Goal: Information Seeking & Learning: Learn about a topic

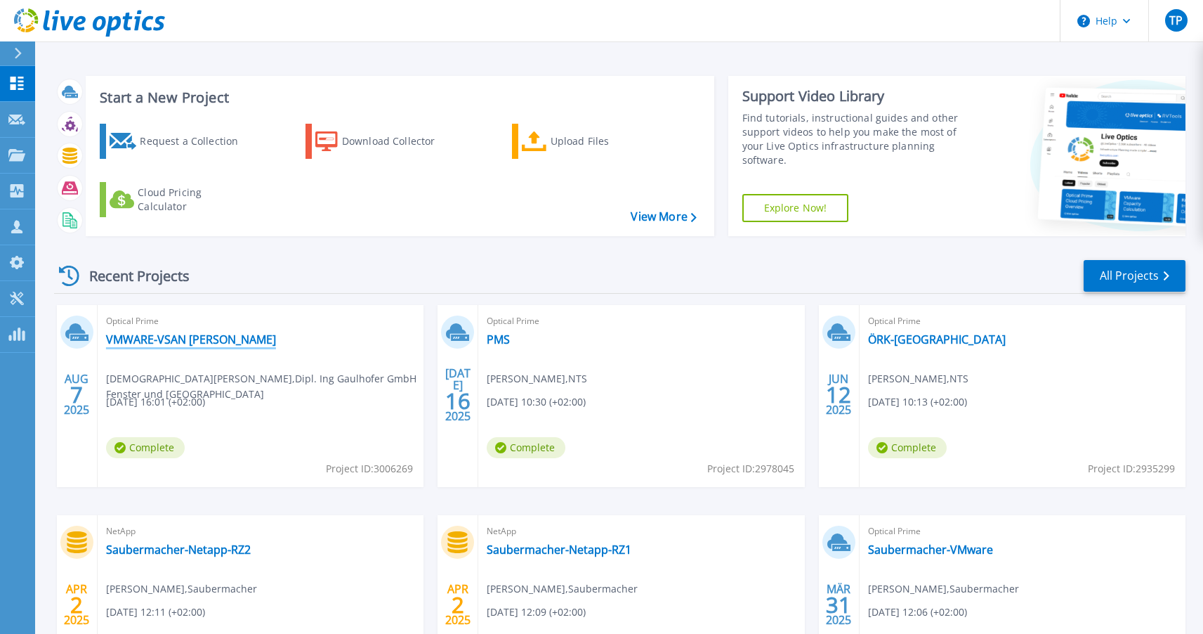
drag, startPoint x: 191, startPoint y: 341, endPoint x: 406, endPoint y: 197, distance: 259.2
click at [192, 341] on link "VMWARE-VSAN [PERSON_NAME]" at bounding box center [191, 339] width 170 height 14
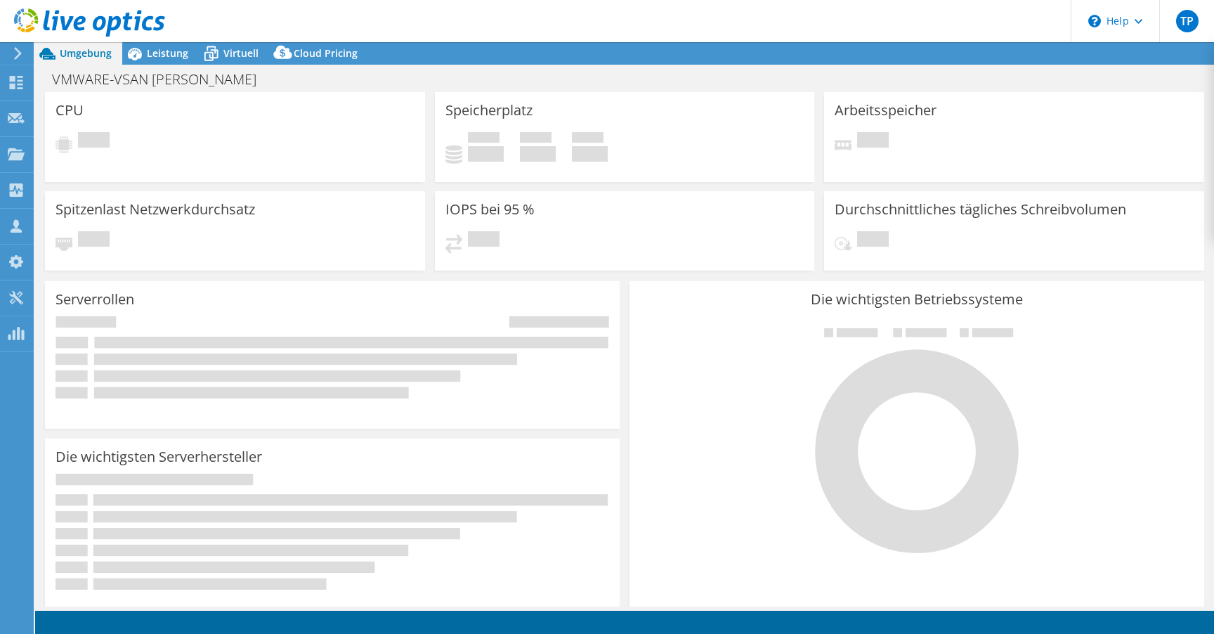
select select "EUFrankfurt"
select select "EUR"
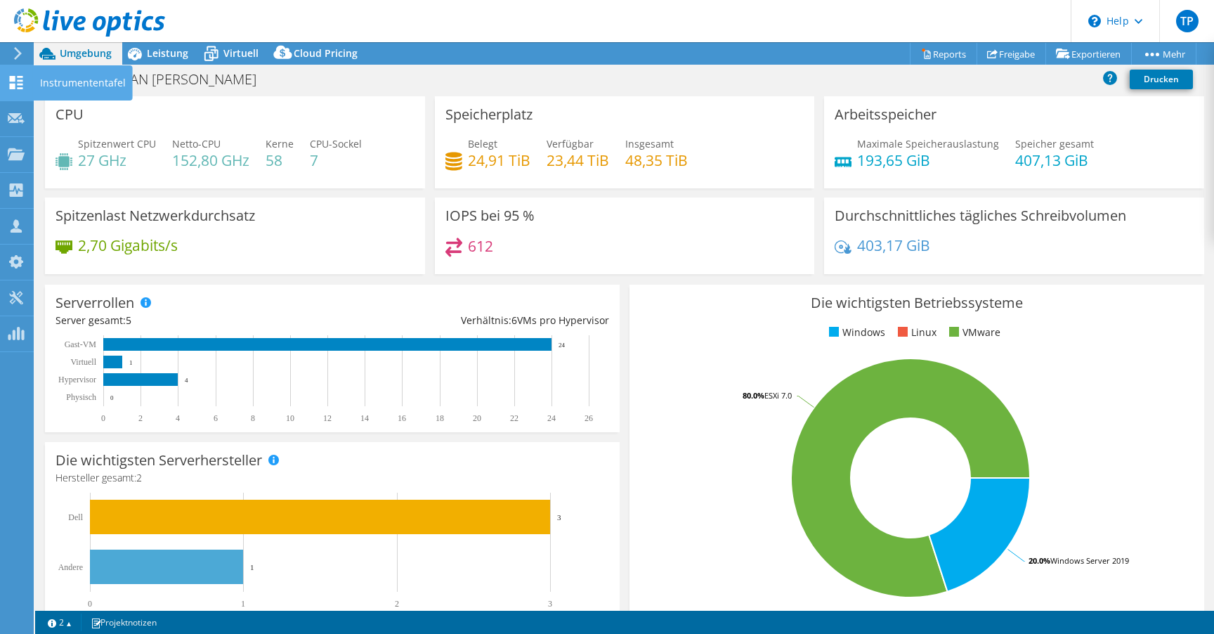
drag, startPoint x: 44, startPoint y: 83, endPoint x: 85, endPoint y: 106, distance: 47.5
click at [44, 83] on div "Instrumententafel" at bounding box center [83, 82] width 100 height 35
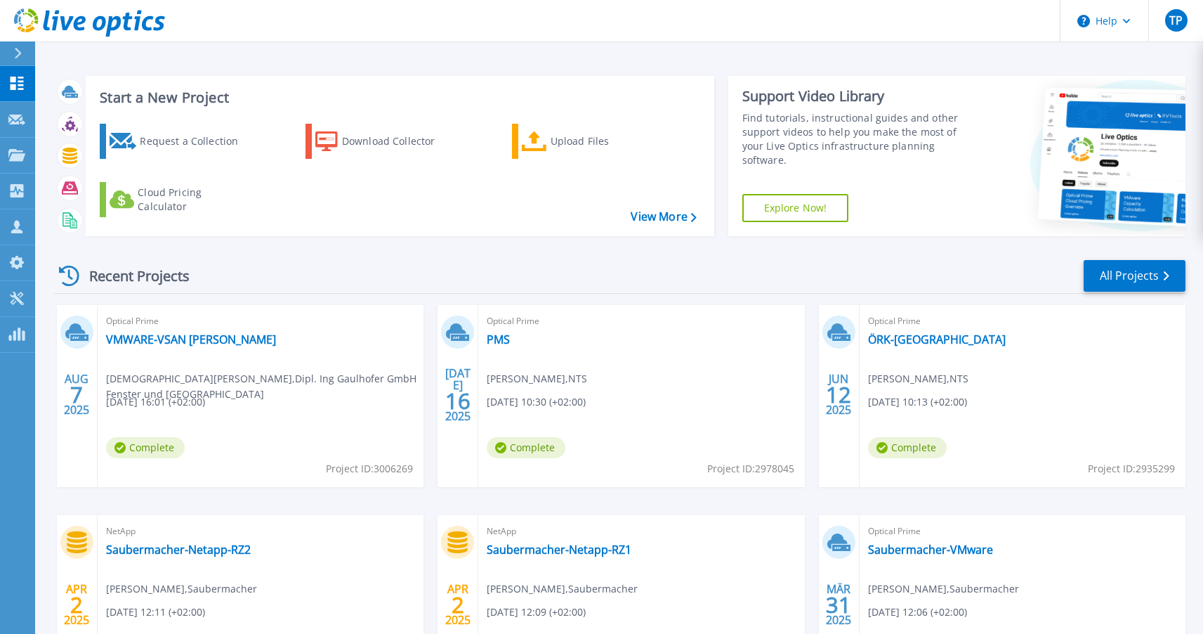
drag, startPoint x: 123, startPoint y: 384, endPoint x: 221, endPoint y: 406, distance: 100.2
click at [219, 406] on div "Optical Prime VMWARE-VSAN Gaulhofer Christian Haas , Dipl. Ing Gaulhofer GmbH F…" at bounding box center [261, 396] width 326 height 182
click at [205, 406] on span "08.07.2025, 16:01 (+02:00)" at bounding box center [155, 401] width 99 height 15
drag, startPoint x: 245, startPoint y: 406, endPoint x: 161, endPoint y: 382, distance: 87.6
click at [161, 382] on div "Optical Prime VMWARE-VSAN Gaulhofer Christian Haas , Dipl. Ing Gaulhofer GmbH F…" at bounding box center [261, 396] width 326 height 182
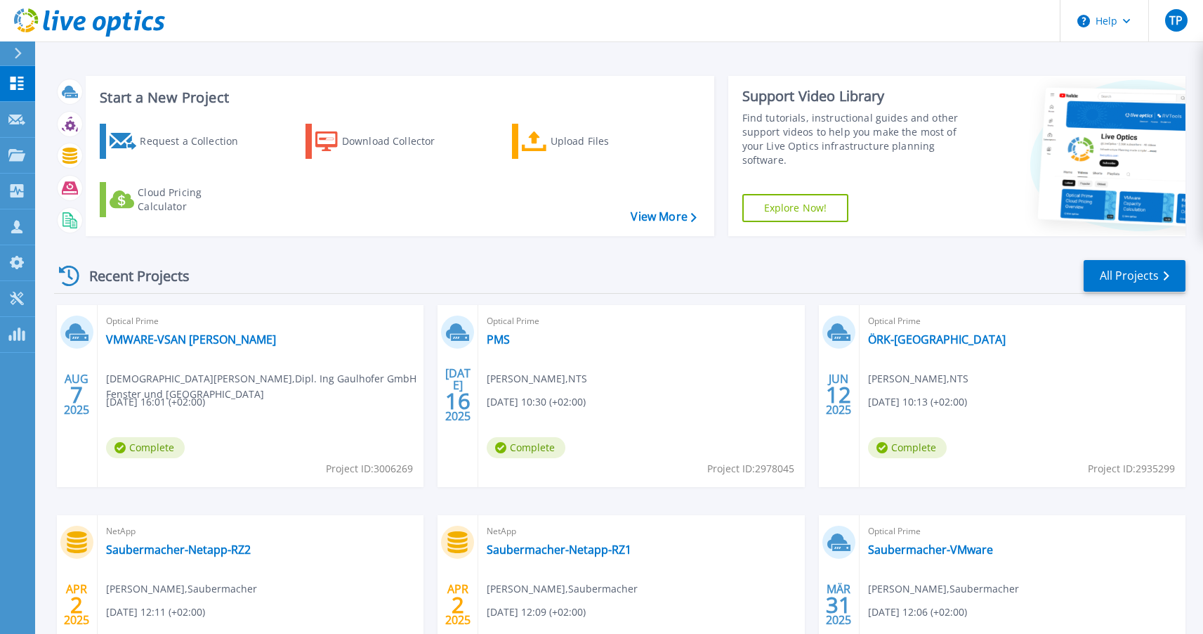
click at [185, 385] on span "Christian Haas , Dipl. Ing Gaulhofer GmbH Fenster und Türen" at bounding box center [265, 386] width 318 height 31
drag, startPoint x: 174, startPoint y: 382, endPoint x: 117, endPoint y: 382, distance: 56.9
click at [117, 382] on span "Christian Haas , Dipl. Ing Gaulhofer GmbH Fenster und Türen" at bounding box center [265, 386] width 318 height 31
click at [122, 382] on span "Christian Haas , Dipl. Ing Gaulhofer GmbH Fenster und Türen" at bounding box center [265, 386] width 318 height 31
click at [185, 339] on link "VMWARE-VSAN [PERSON_NAME]" at bounding box center [191, 339] width 170 height 14
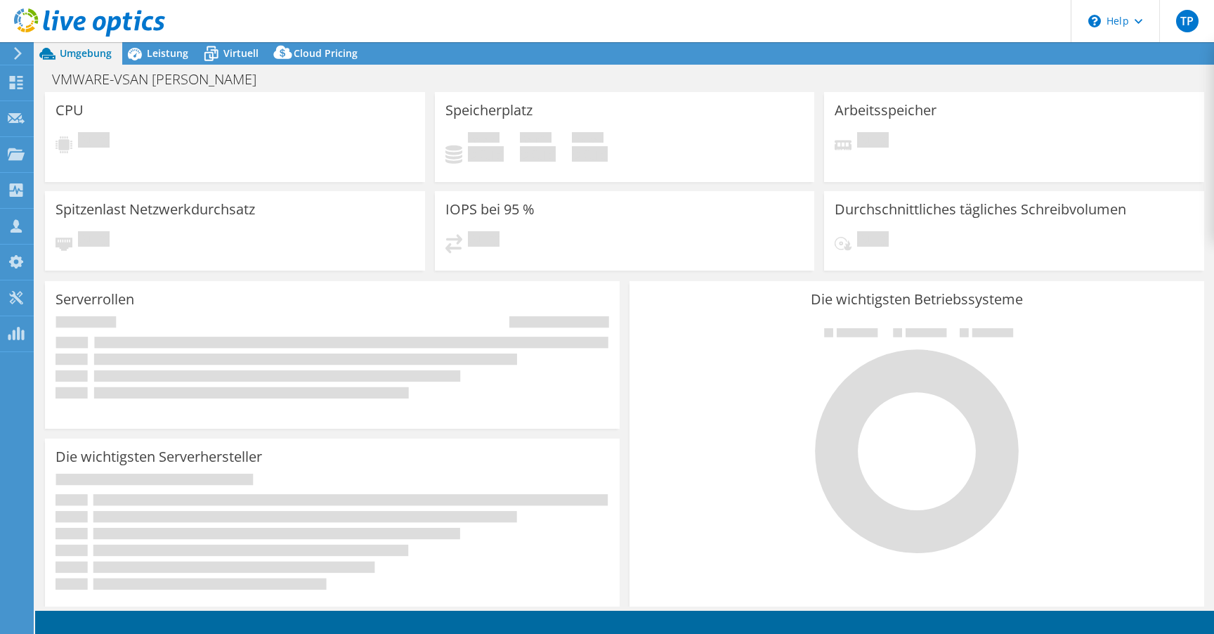
select select "EUFrankfurt"
select select "EUR"
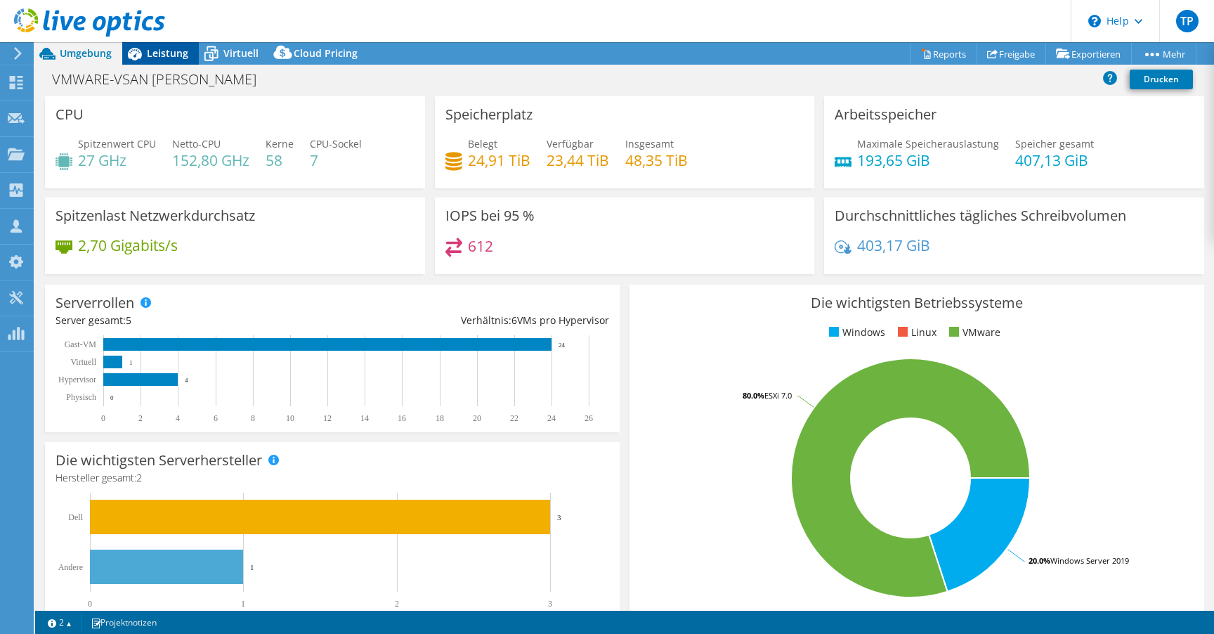
click at [176, 58] on span "Leistung" at bounding box center [167, 52] width 41 height 13
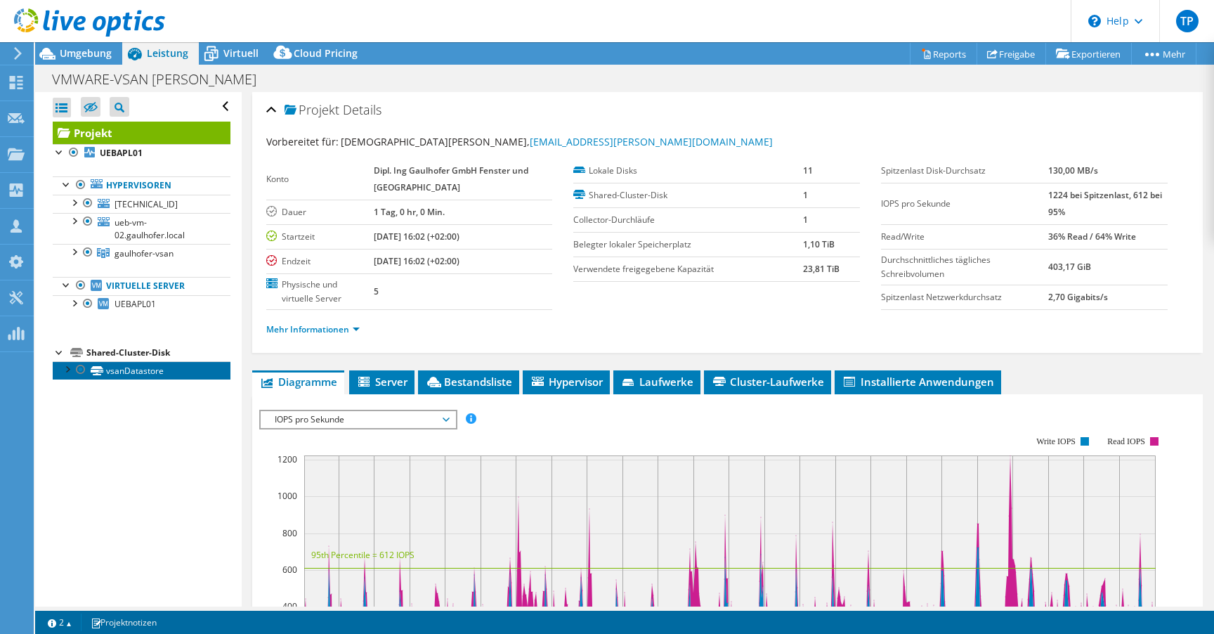
click at [129, 375] on link "vsanDatastore" at bounding box center [142, 370] width 178 height 18
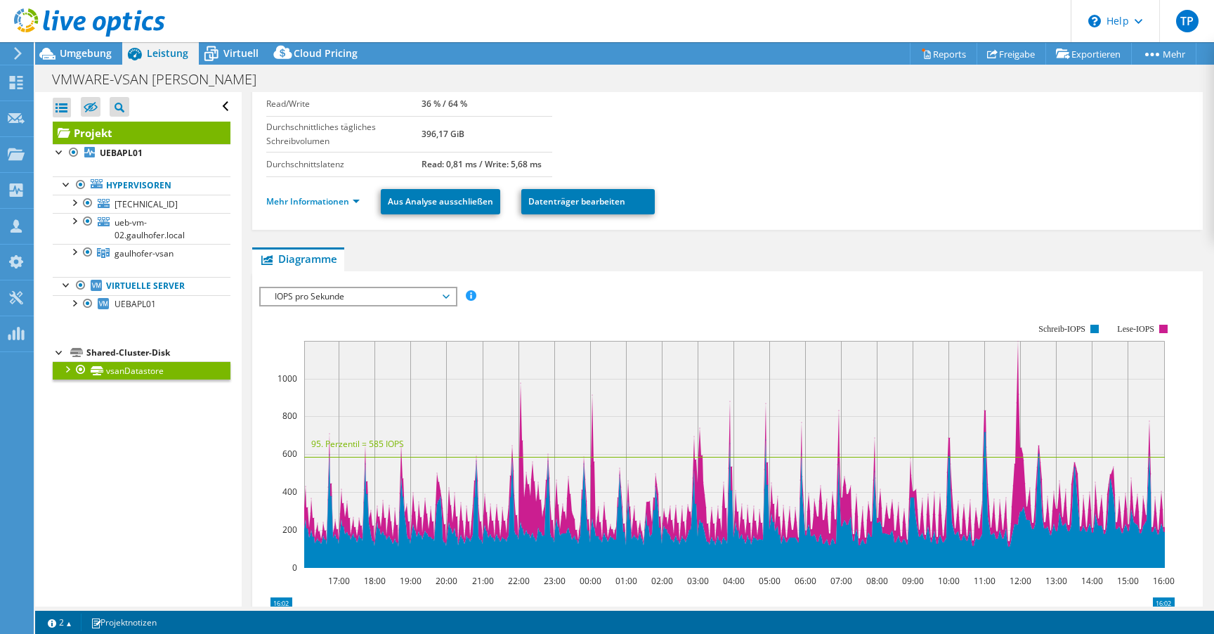
scroll to position [153, 0]
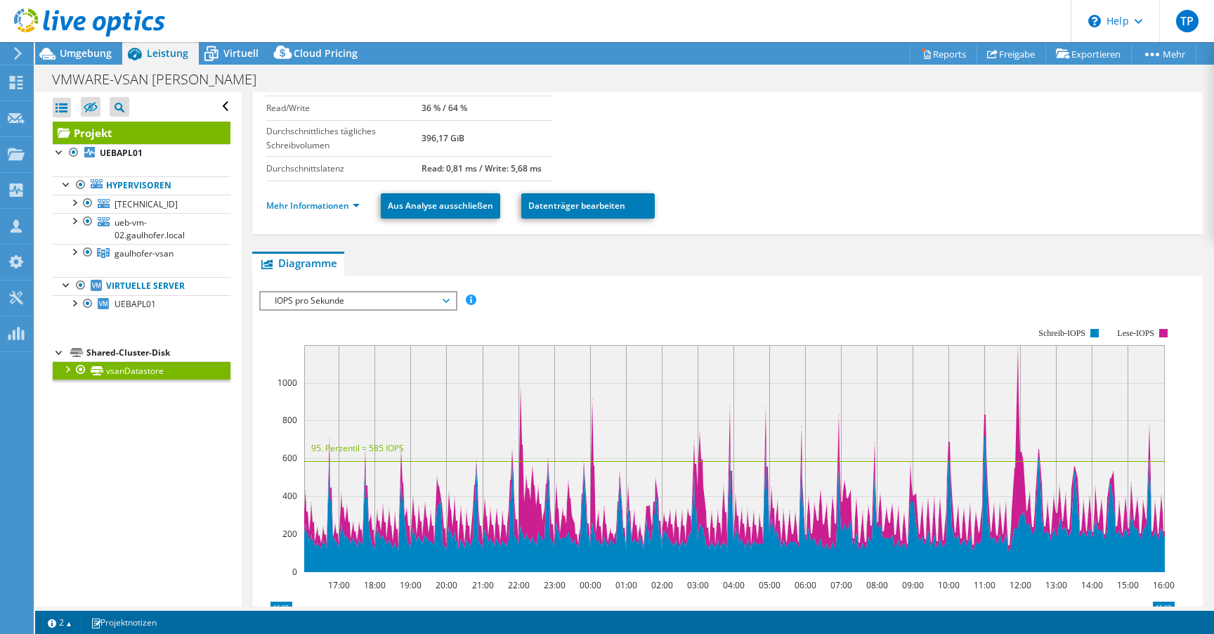
click at [72, 370] on div at bounding box center [67, 368] width 14 height 14
click at [65, 373] on div at bounding box center [67, 368] width 14 height 14
click at [70, 374] on div at bounding box center [67, 368] width 14 height 14
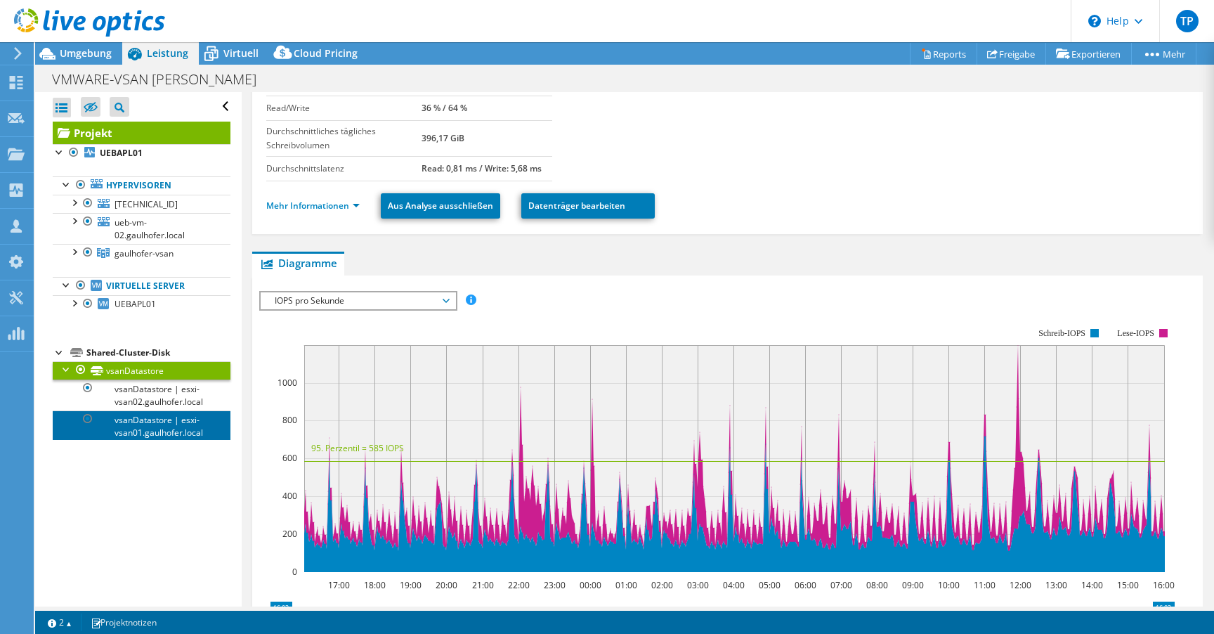
click at [155, 415] on link "vsanDatastore | esxi-vsan01.gaulhofer.local" at bounding box center [142, 425] width 178 height 31
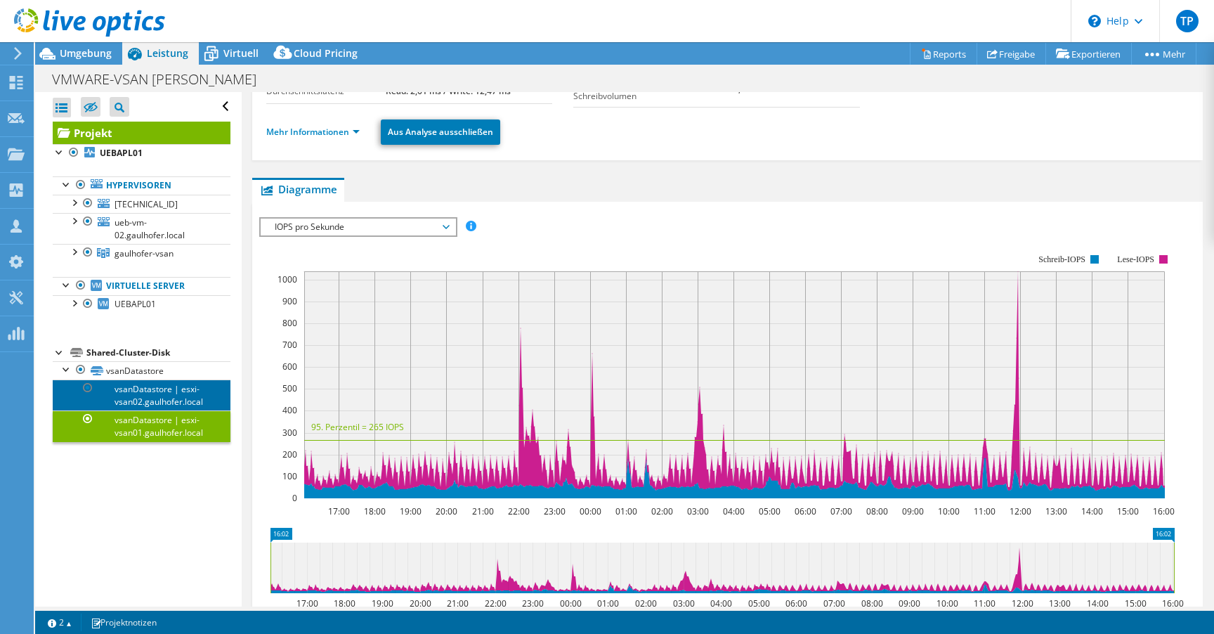
click at [169, 395] on link "vsanDatastore | esxi-vsan02.gaulhofer.local" at bounding box center [142, 394] width 178 height 31
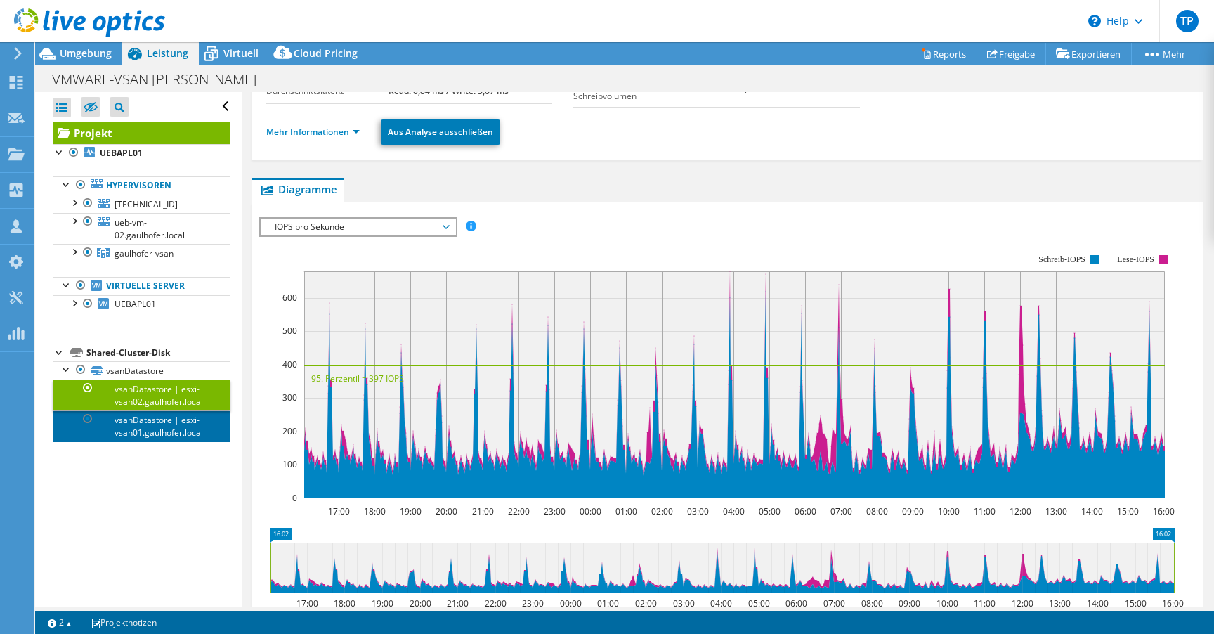
click at [159, 426] on link "vsanDatastore | esxi-vsan01.gaulhofer.local" at bounding box center [142, 425] width 178 height 31
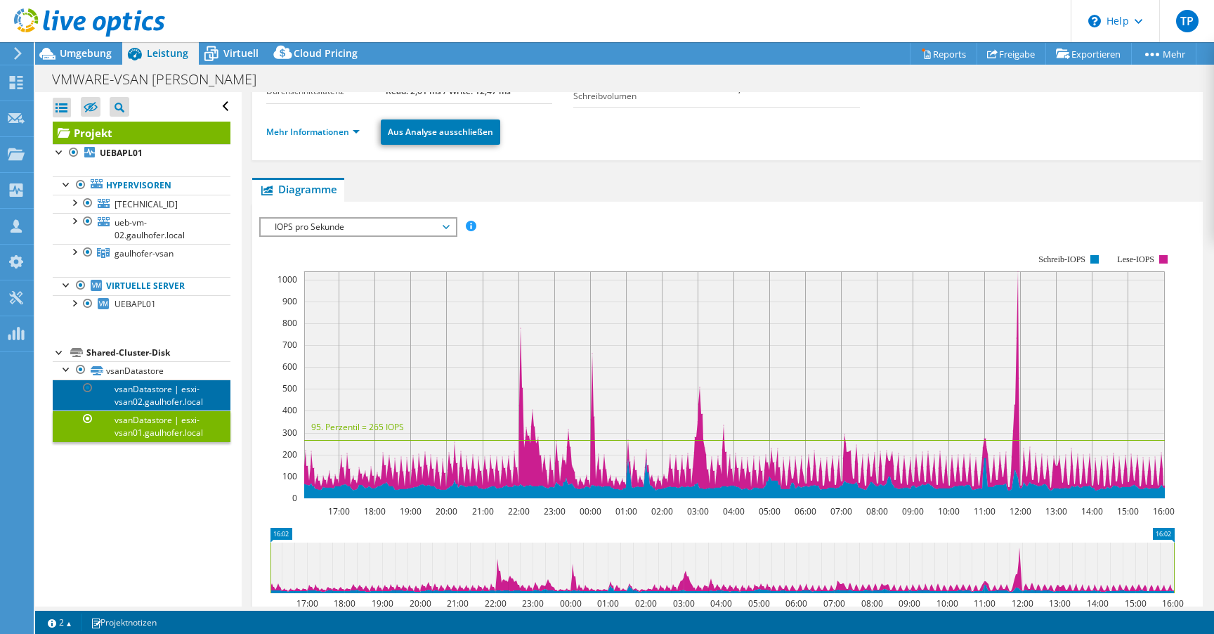
click at [164, 395] on link "vsanDatastore | esxi-vsan02.gaulhofer.local" at bounding box center [142, 394] width 178 height 31
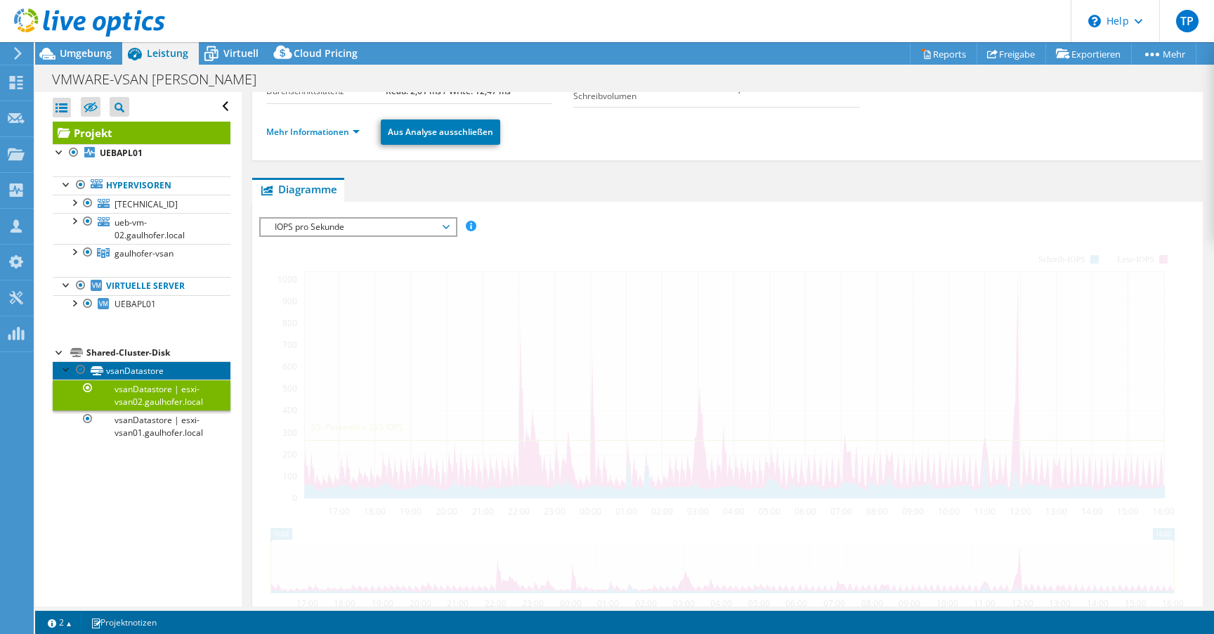
click at [163, 372] on link "vsanDatastore" at bounding box center [142, 370] width 178 height 18
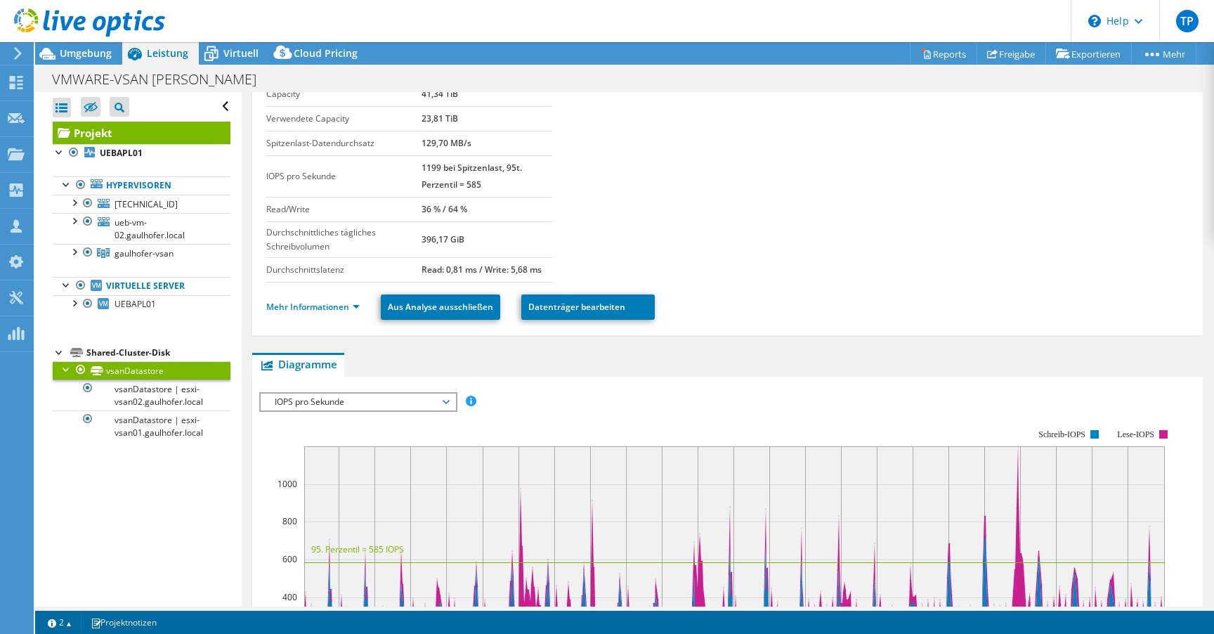
scroll to position [33, 0]
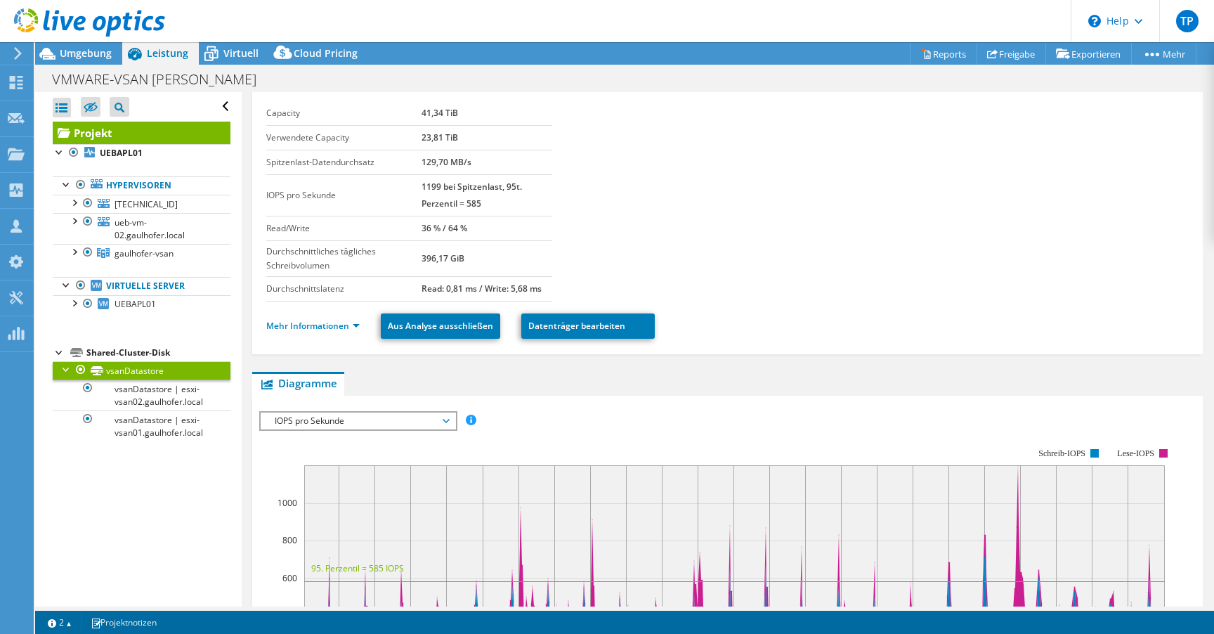
click at [421, 425] on span "IOPS pro Sekunde" at bounding box center [358, 420] width 181 height 17
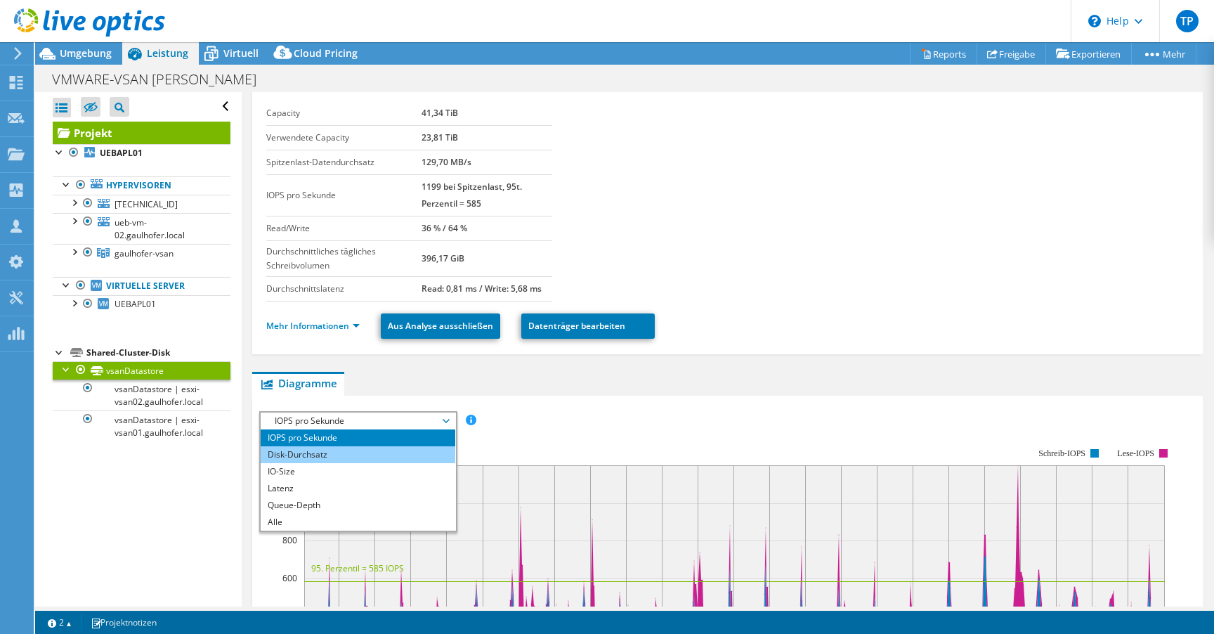
click at [362, 455] on li "Disk-Durchsatz" at bounding box center [358, 454] width 195 height 17
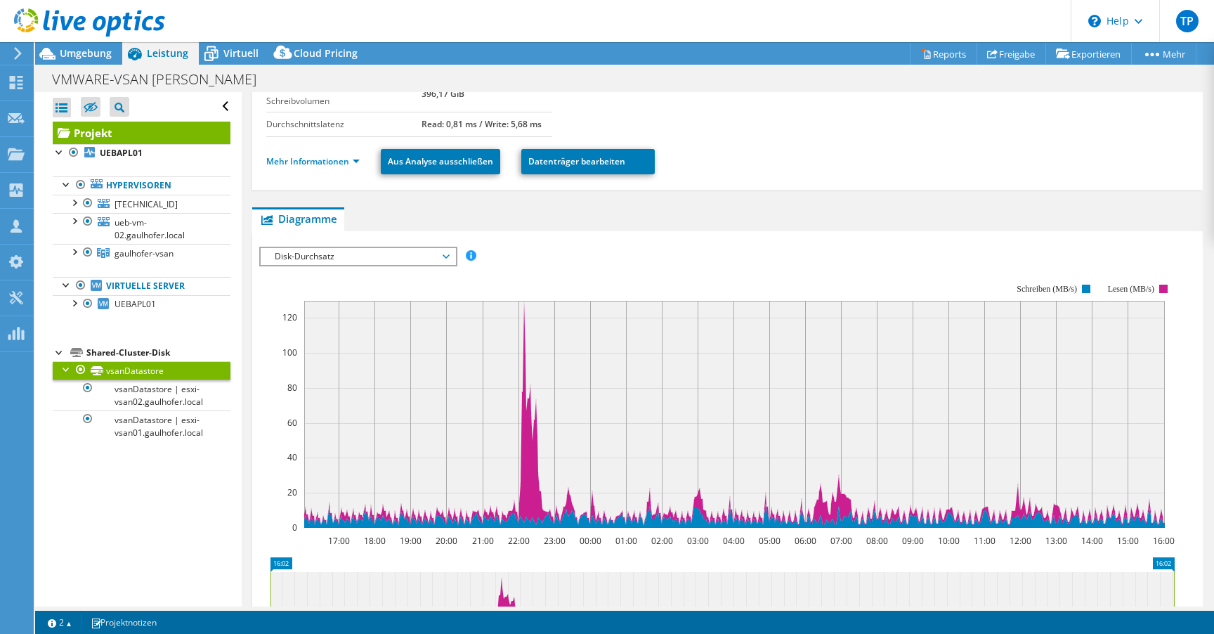
scroll to position [220, 0]
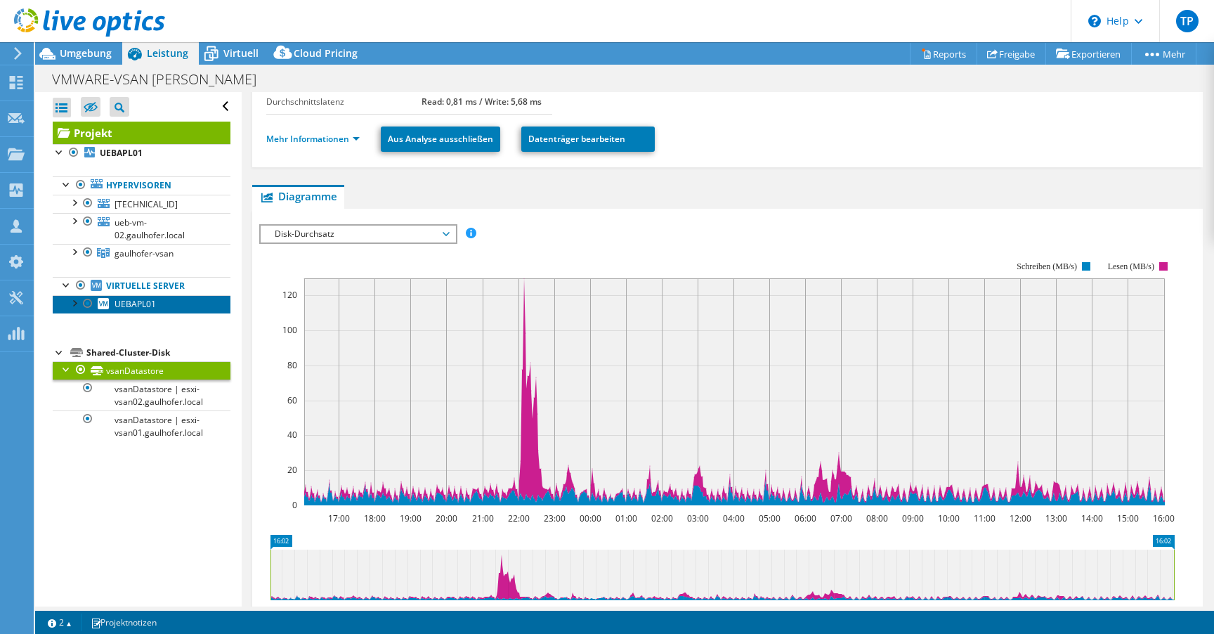
click at [147, 303] on span "UEBAPL01" at bounding box center [135, 304] width 41 height 12
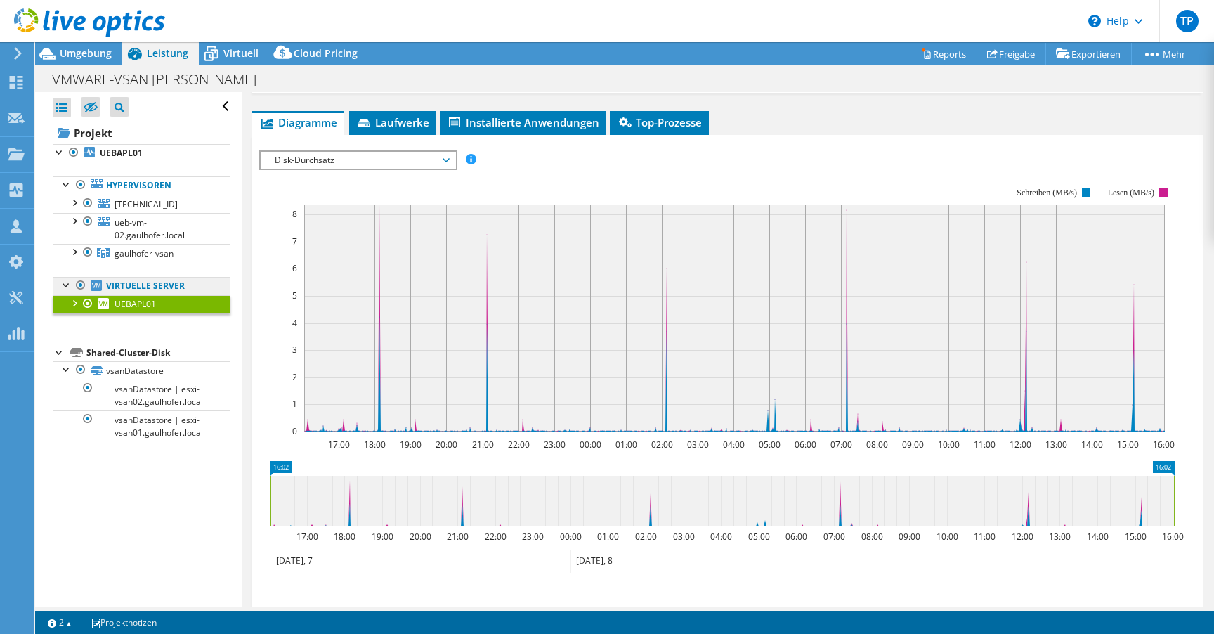
click at [159, 289] on link "Virtuelle Server" at bounding box center [142, 286] width 178 height 18
click at [151, 255] on span "gaulhofer-vsan" at bounding box center [144, 253] width 59 height 12
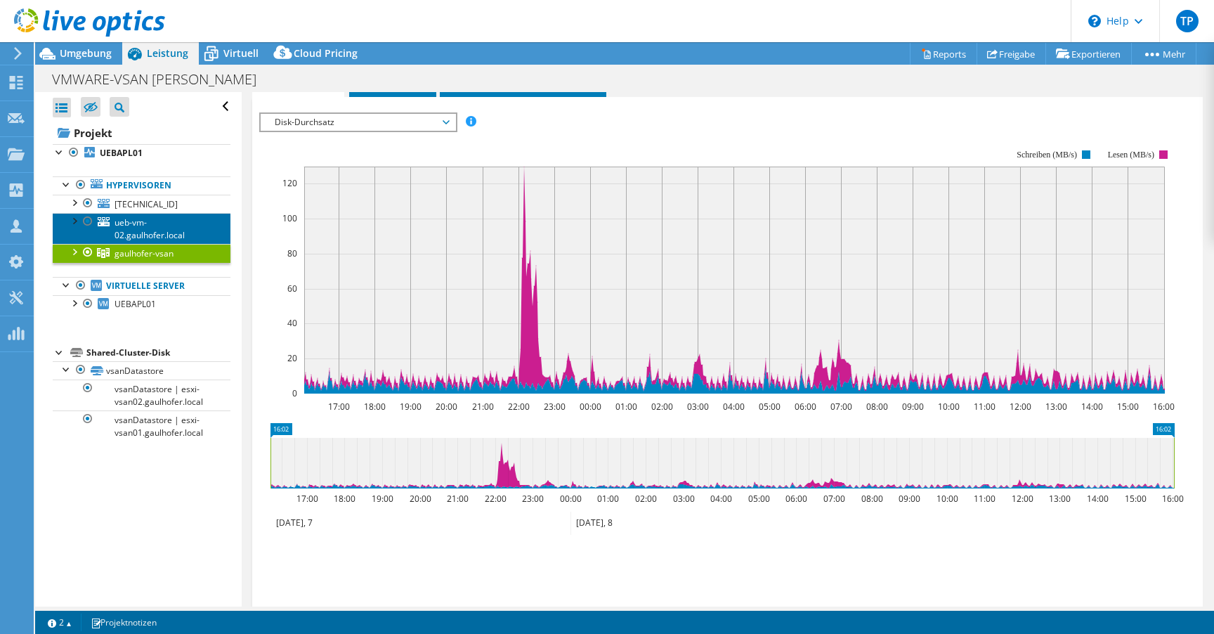
click at [137, 228] on span "ueb-vm-02.gaulhofer.local" at bounding box center [150, 228] width 70 height 25
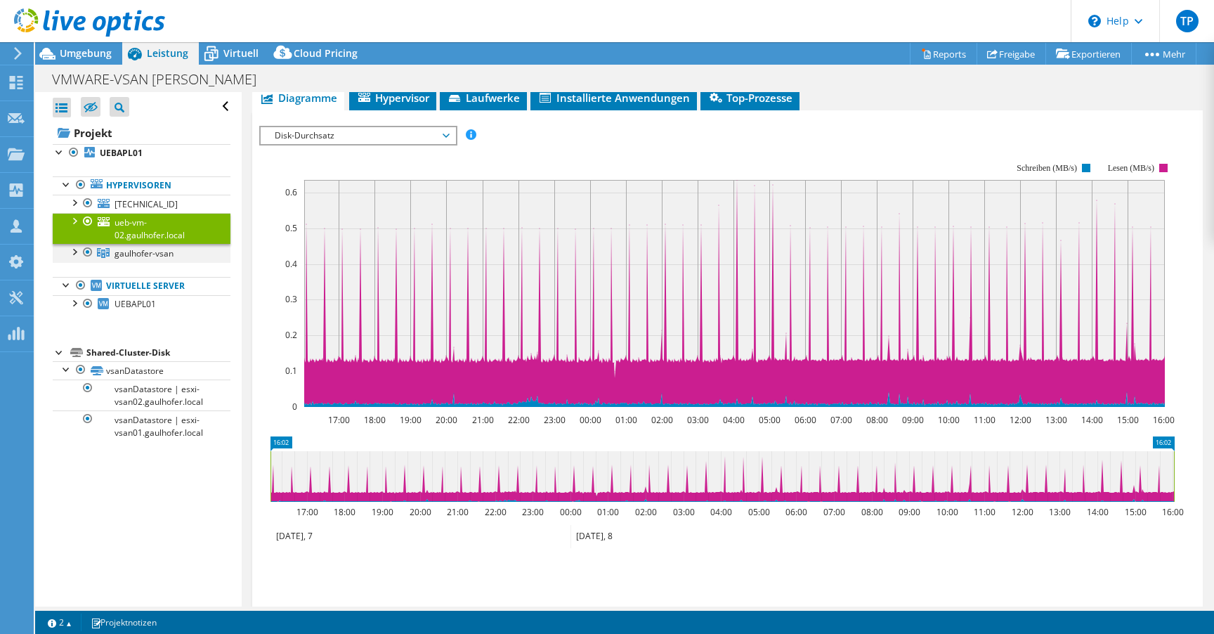
click at [70, 254] on div at bounding box center [74, 251] width 14 height 14
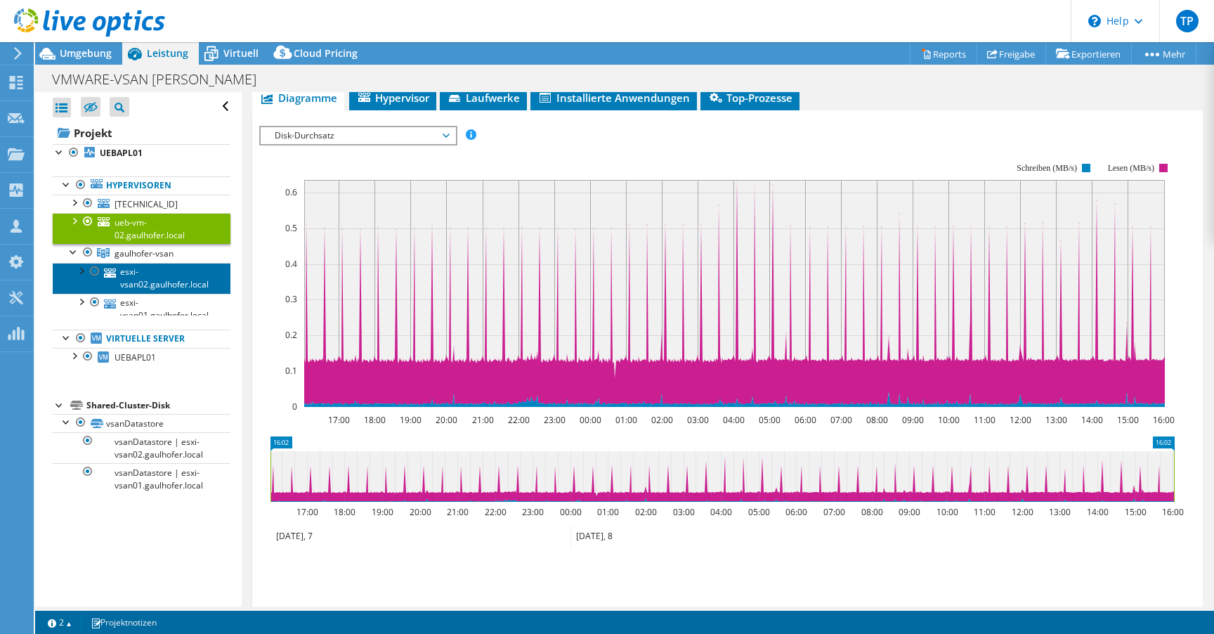
click at [115, 270] on icon at bounding box center [110, 272] width 12 height 9
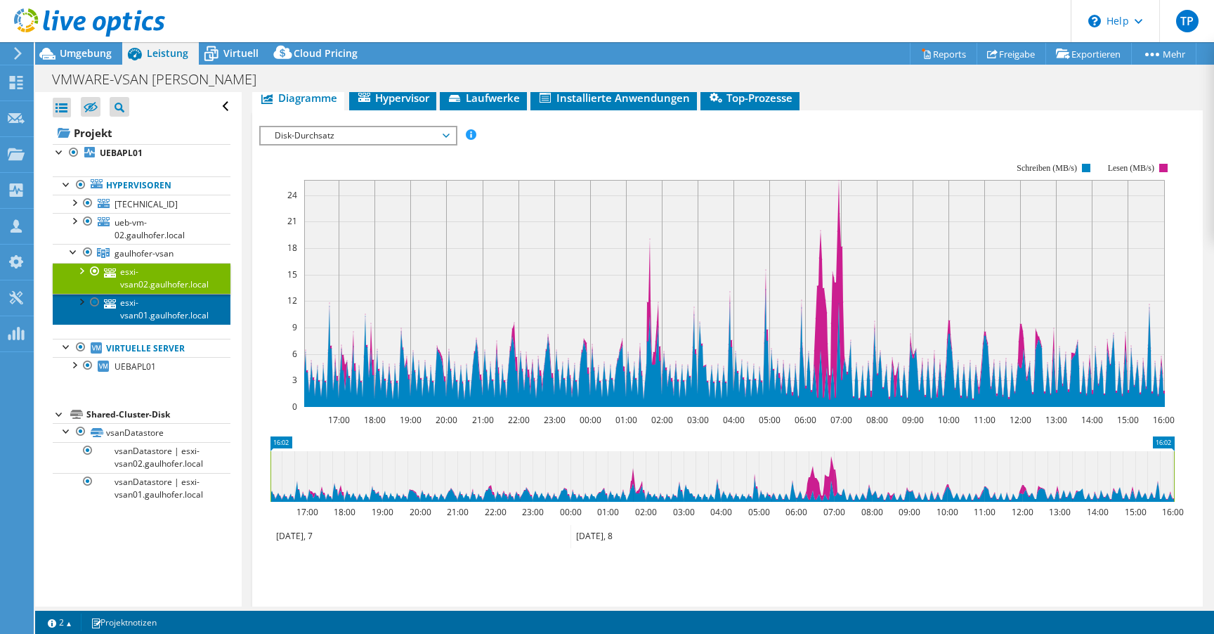
click at [162, 306] on link "esxi-vsan01.gaulhofer.local" at bounding box center [142, 309] width 178 height 31
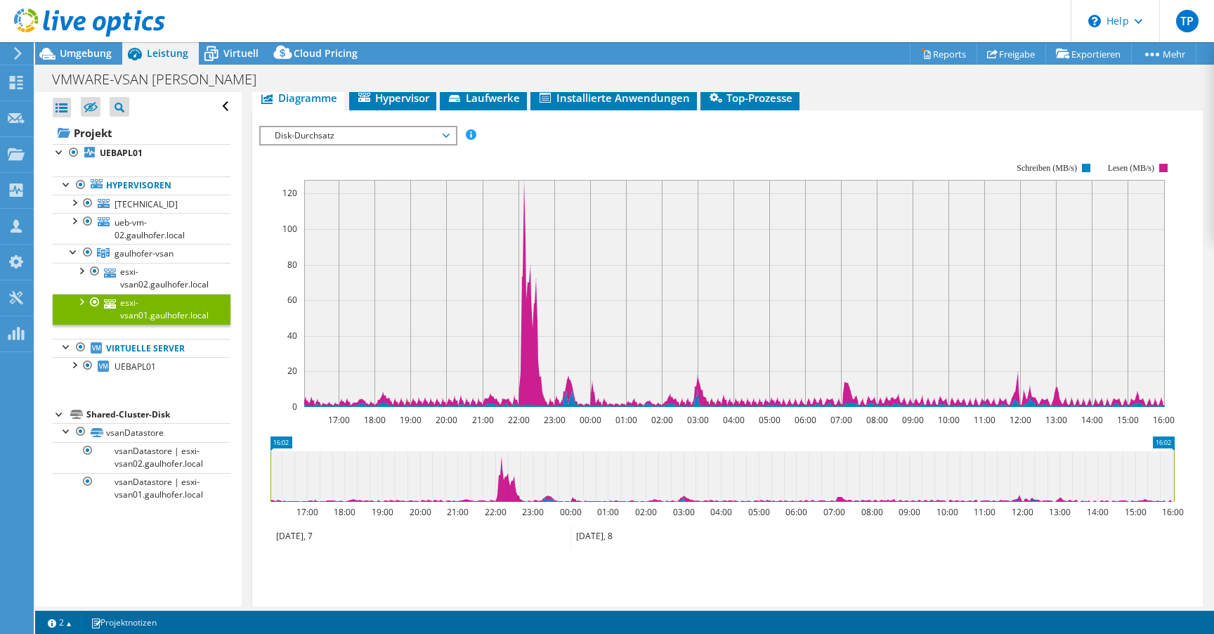
click at [372, 136] on span "Disk-Durchsatz" at bounding box center [358, 135] width 181 height 17
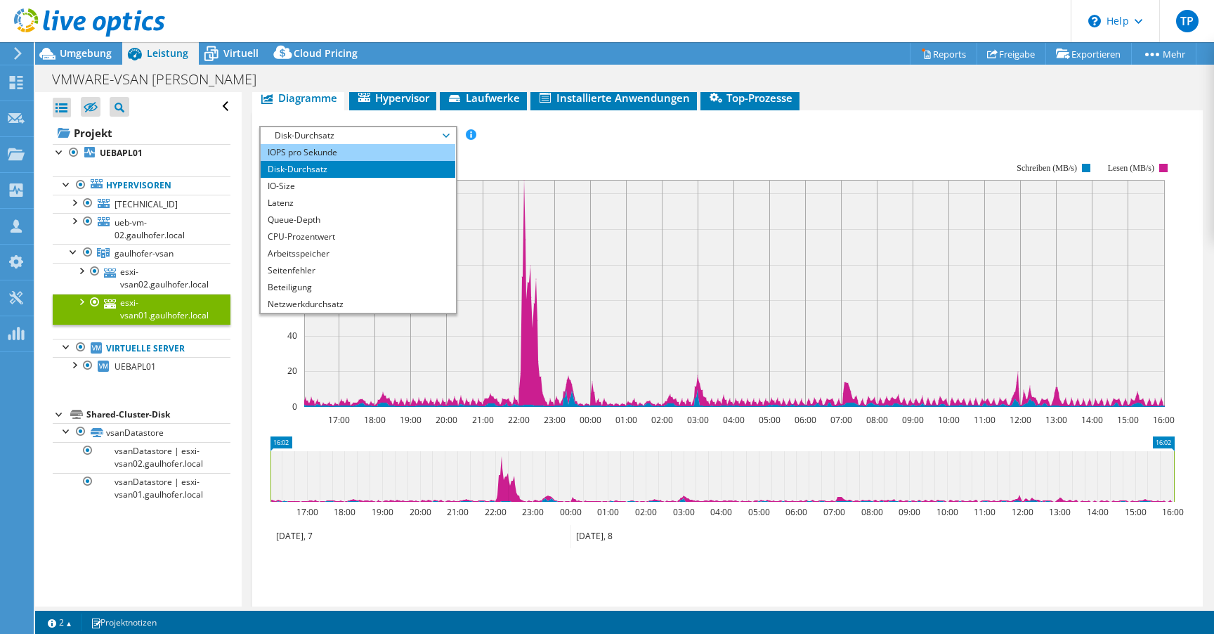
click at [327, 154] on li "IOPS pro Sekunde" at bounding box center [358, 152] width 195 height 17
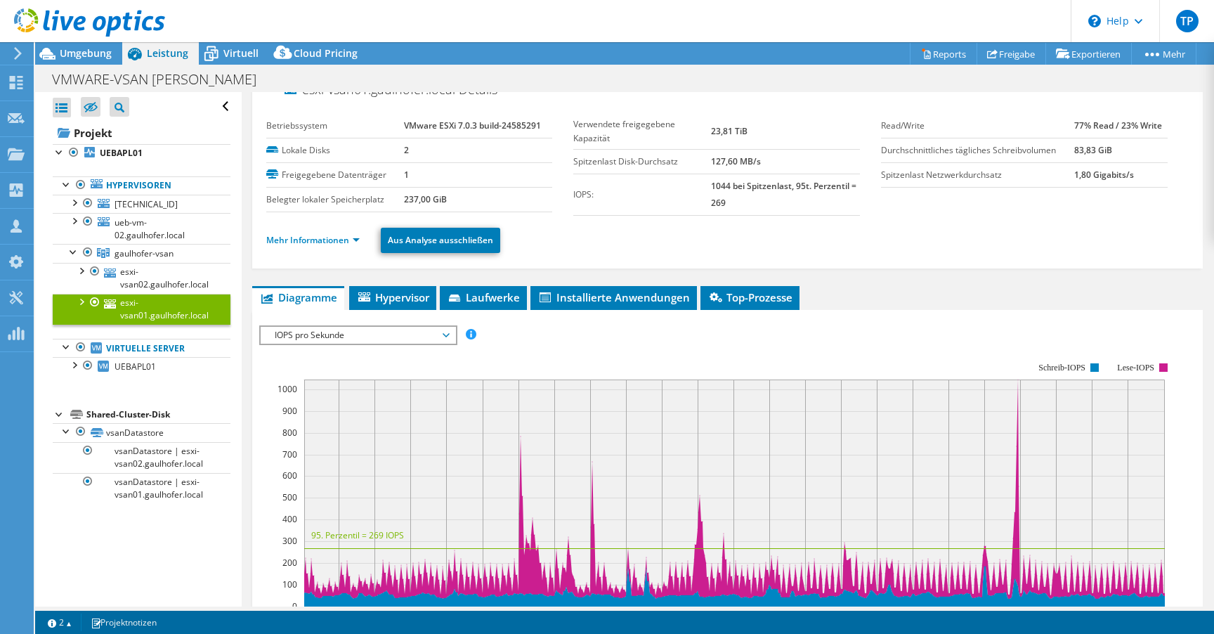
scroll to position [0, 0]
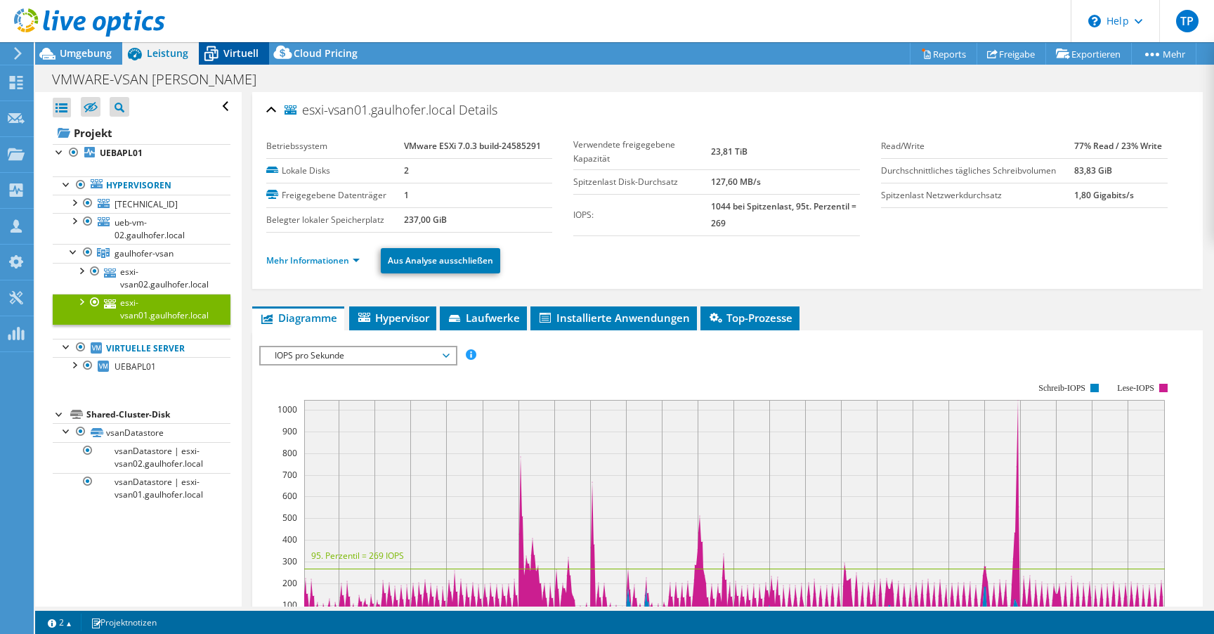
click at [231, 60] on div "Virtuell" at bounding box center [234, 53] width 70 height 22
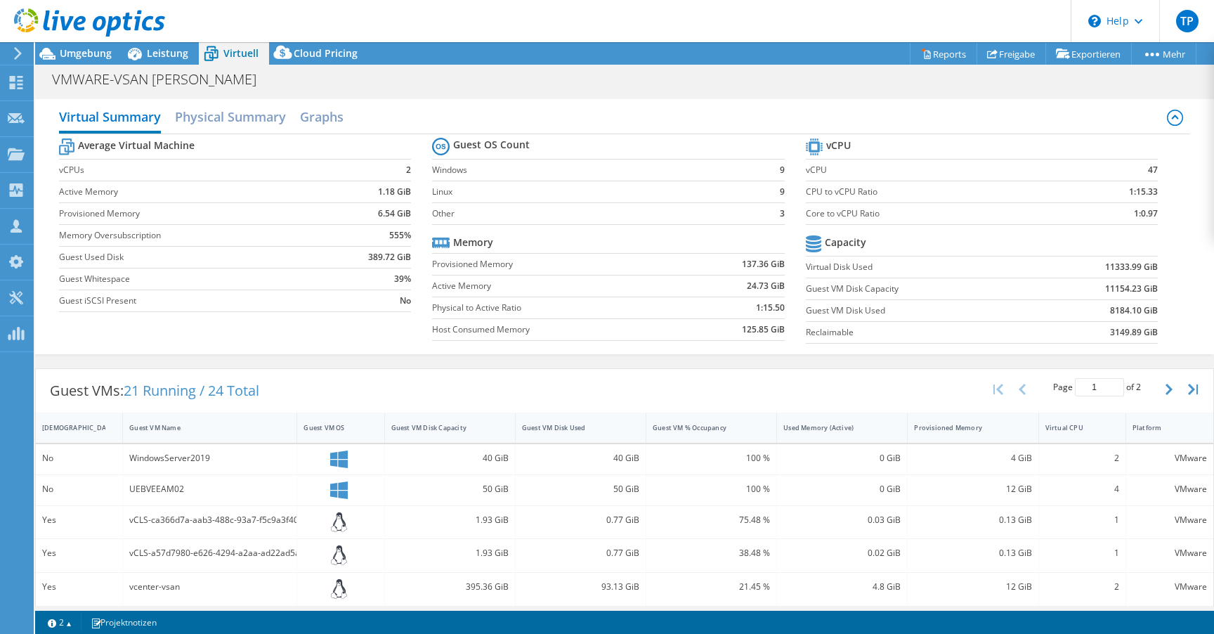
click at [568, 282] on label "Active Memory" at bounding box center [557, 286] width 250 height 14
click at [576, 433] on div "Guest VM Disk Used" at bounding box center [572, 428] width 113 height 22
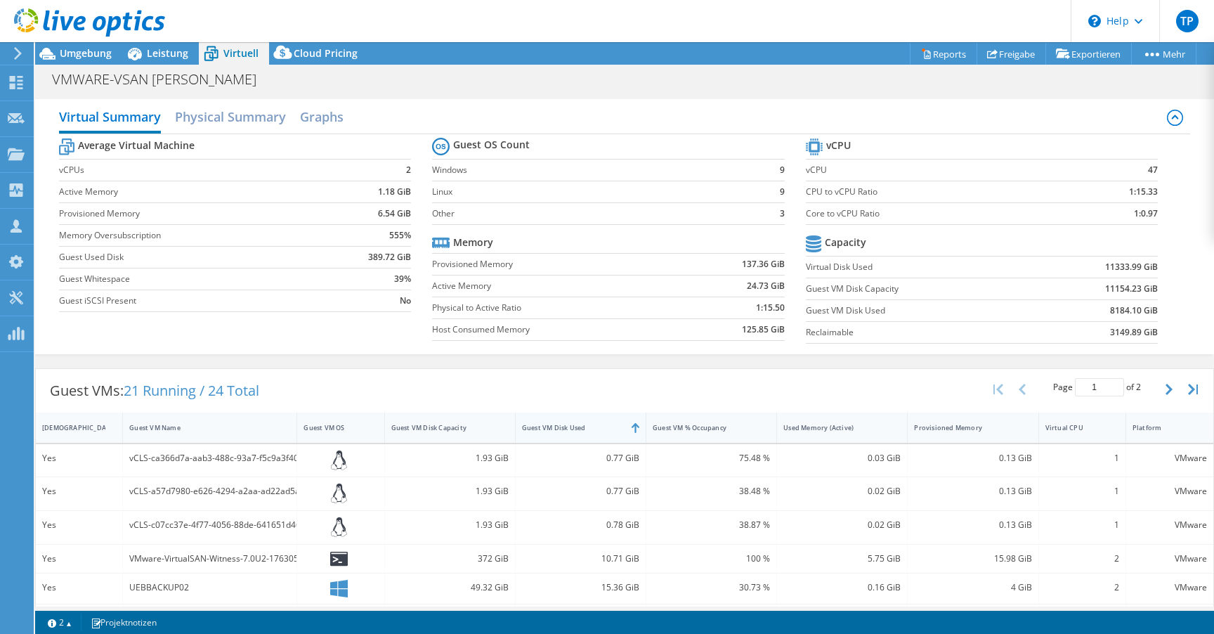
click at [583, 434] on div "Guest VM Disk Used" at bounding box center [572, 428] width 113 height 22
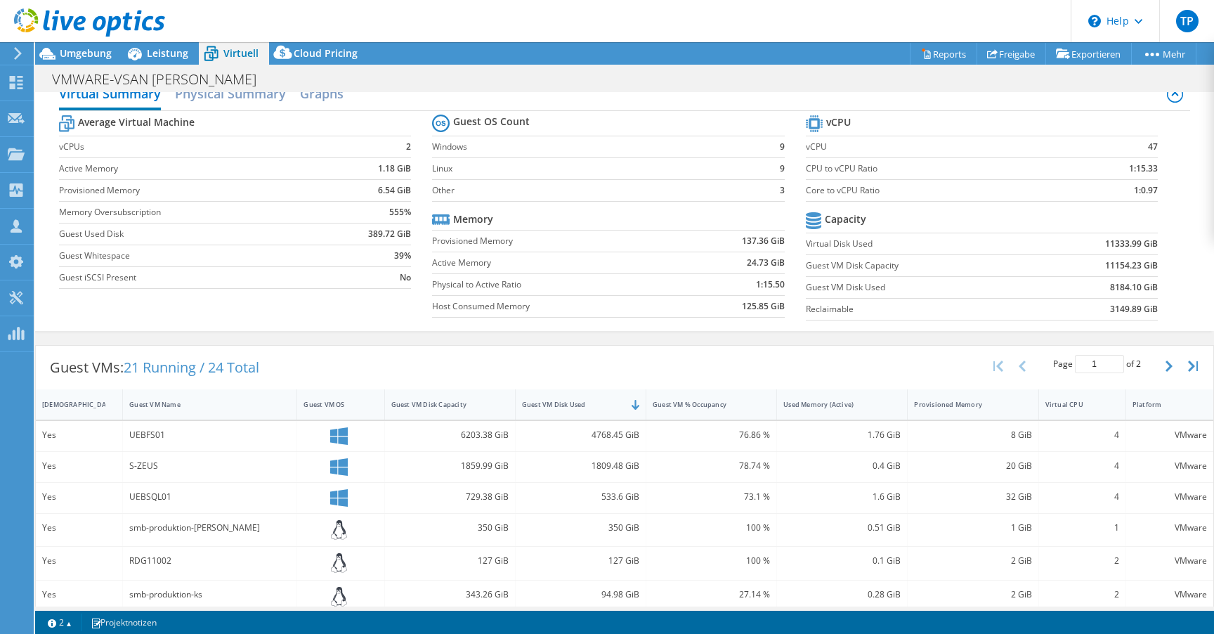
scroll to position [122, 0]
